Goal: Find contact information

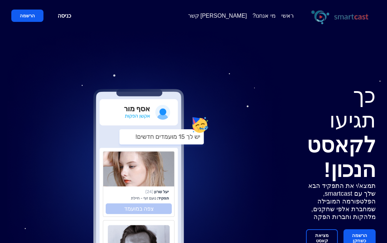
click at [40, 13] on button "הרשמה" at bounding box center [27, 16] width 32 height 12
click at [33, 13] on button "הרשמה" at bounding box center [27, 16] width 32 height 12
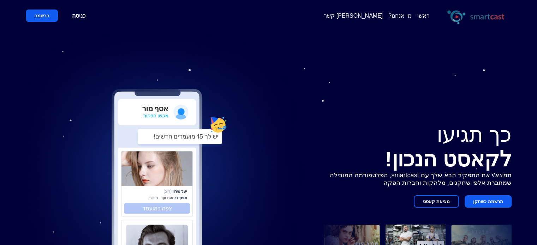
click at [51, 18] on button "הרשמה" at bounding box center [42, 16] width 32 height 12
drag, startPoint x: 51, startPoint y: 18, endPoint x: 74, endPoint y: 17, distance: 23.0
click at [74, 17] on div "כניסה הרשמה" at bounding box center [60, 16] width 68 height 12
click at [375, 17] on span "[PERSON_NAME] קשר" at bounding box center [353, 15] width 59 height 7
click at [48, 16] on button "הרשמה" at bounding box center [42, 16] width 32 height 12
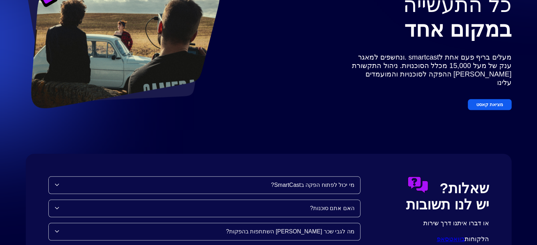
scroll to position [813, 0]
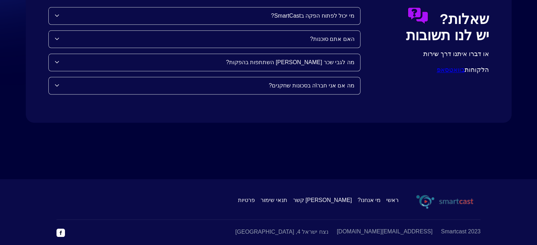
click at [344, 197] on span "[PERSON_NAME] קשר" at bounding box center [322, 200] width 59 height 7
click at [345, 197] on span "[PERSON_NAME] קשר" at bounding box center [322, 200] width 59 height 7
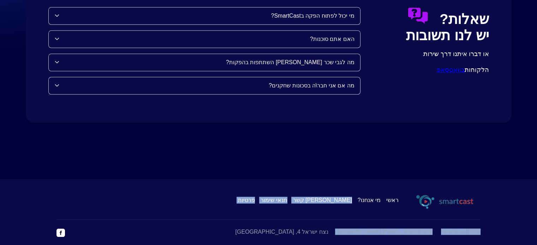
drag, startPoint x: 345, startPoint y: 195, endPoint x: 379, endPoint y: 228, distance: 47.7
click at [379, 228] on div "ראשי מי אנחנו? צור קשר תנאי שימור פרטיות 2023 Smartcast support@smart-cast.io נ…" at bounding box center [268, 214] width 537 height 71
click at [379, 229] on span "[EMAIL_ADDRESS][DOMAIN_NAME]" at bounding box center [385, 234] width 96 height 10
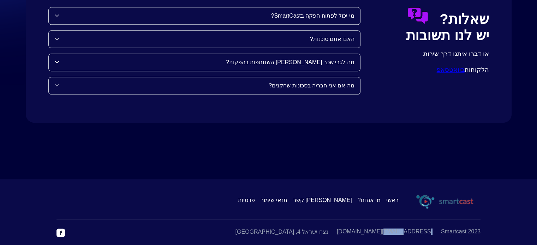
click at [379, 229] on span "[EMAIL_ADDRESS][DOMAIN_NAME]" at bounding box center [385, 234] width 96 height 10
copy span "[EMAIL_ADDRESS][DOMAIN_NAME]"
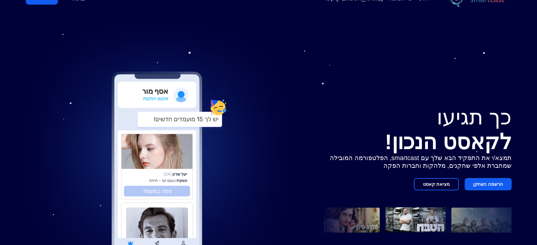
scroll to position [0, 0]
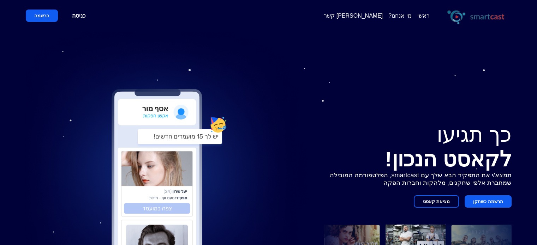
click at [45, 16] on button "הרשמה" at bounding box center [42, 16] width 32 height 12
click at [408, 12] on link "מי אנחנו?" at bounding box center [399, 15] width 23 height 7
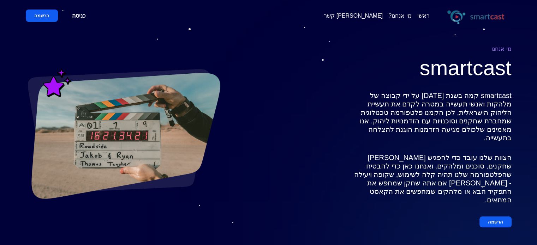
click at [503, 217] on button "הרשמה" at bounding box center [495, 222] width 32 height 11
click at [504, 217] on button "הרשמה" at bounding box center [495, 222] width 32 height 11
drag, startPoint x: 504, startPoint y: 196, endPoint x: 516, endPoint y: 193, distance: 12.0
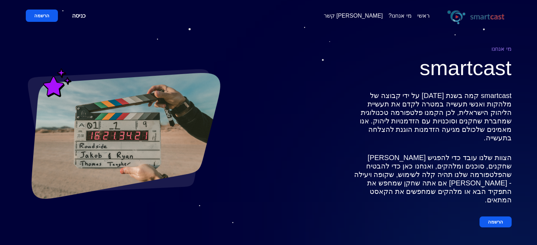
click at [516, 193] on div "ראשי מי אנחנו? צור קשר כניסה הרשמה מי אנחנו smartcast smartcast קמה בשנת 2021 ע…" at bounding box center [268, 155] width 508 height 310
click at [498, 217] on button "הרשמה" at bounding box center [495, 222] width 32 height 11
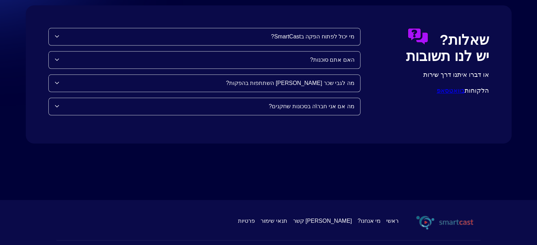
scroll to position [813, 0]
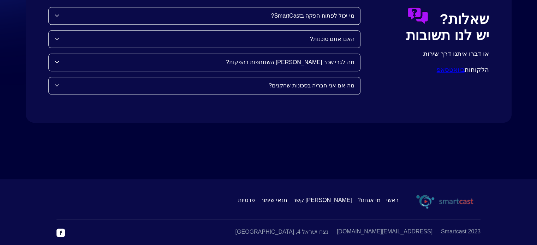
click at [437, 66] on link "בוואטסאפ" at bounding box center [451, 69] width 28 height 7
